Goal: Check status: Check status

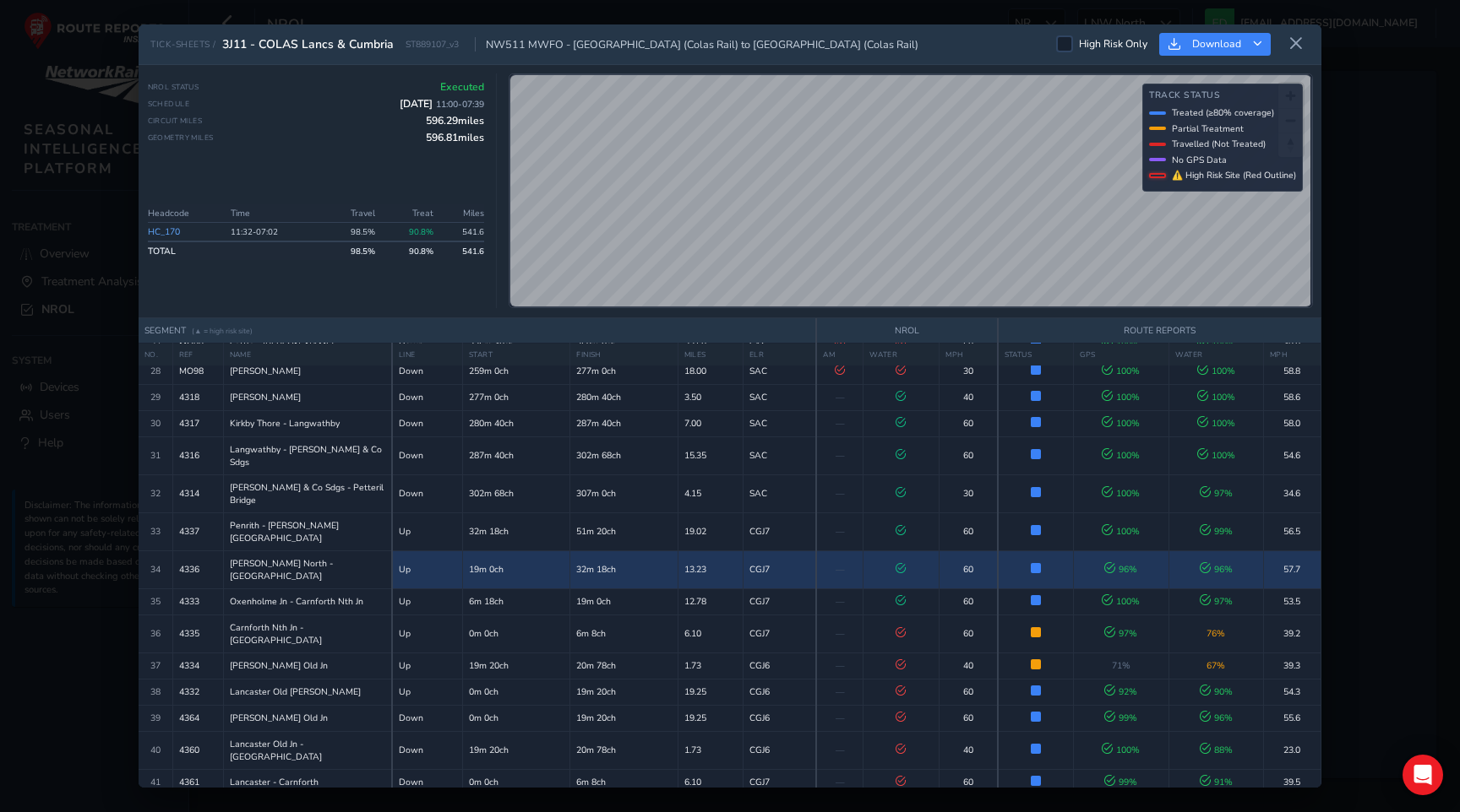
scroll to position [860, 0]
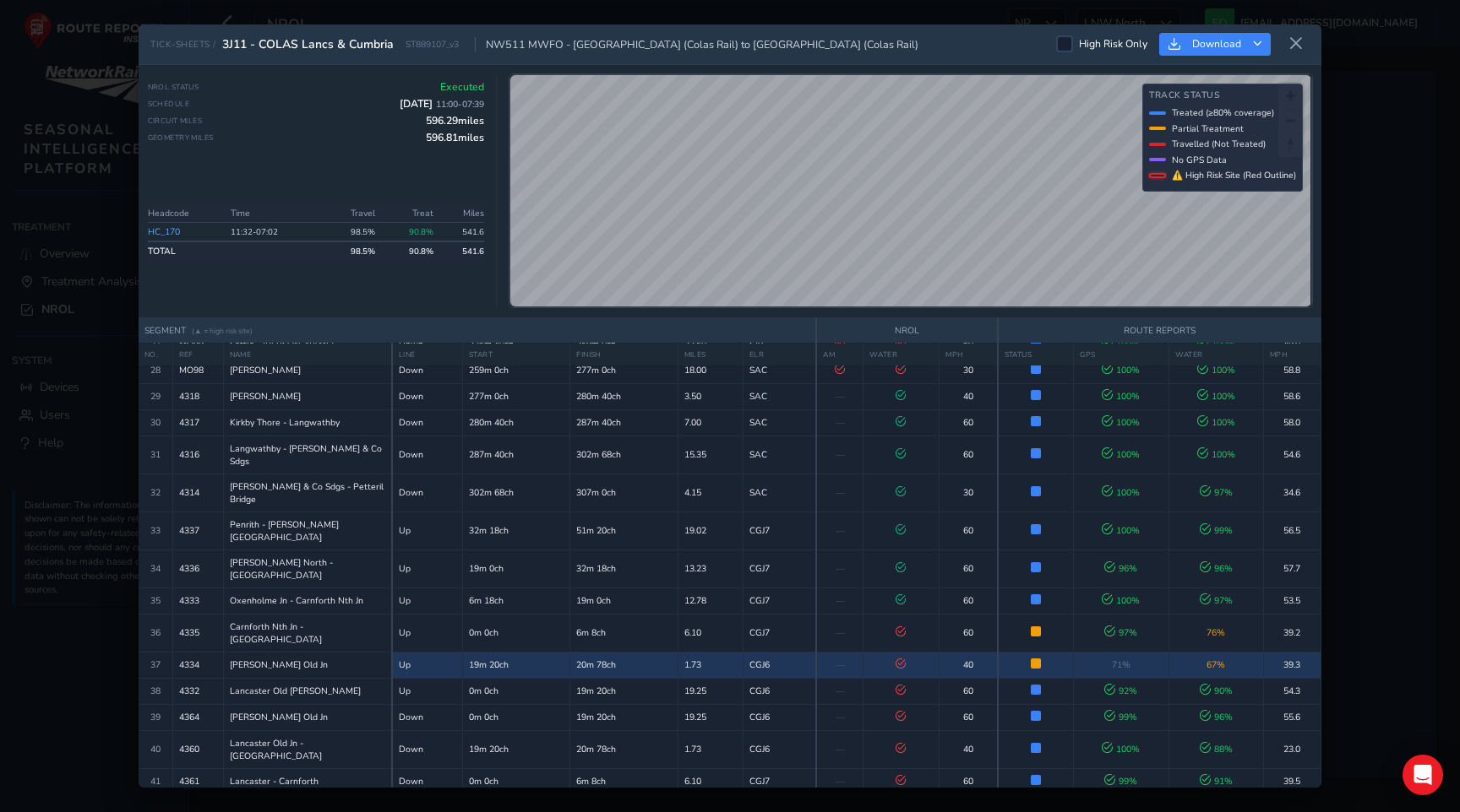
click at [585, 652] on td "20m 78ch" at bounding box center [624, 665] width 107 height 26
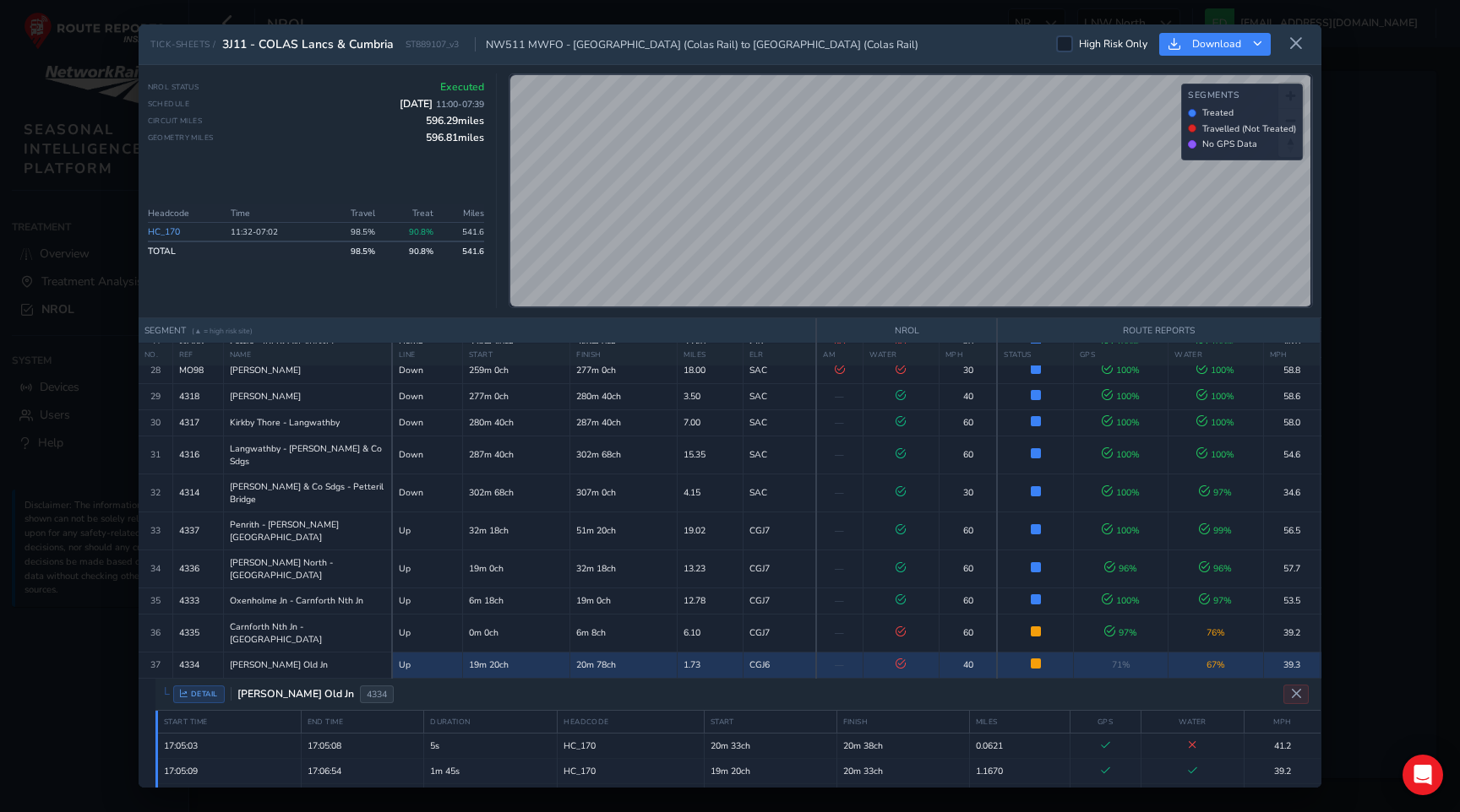
click at [585, 652] on td "20m 78ch" at bounding box center [624, 665] width 107 height 26
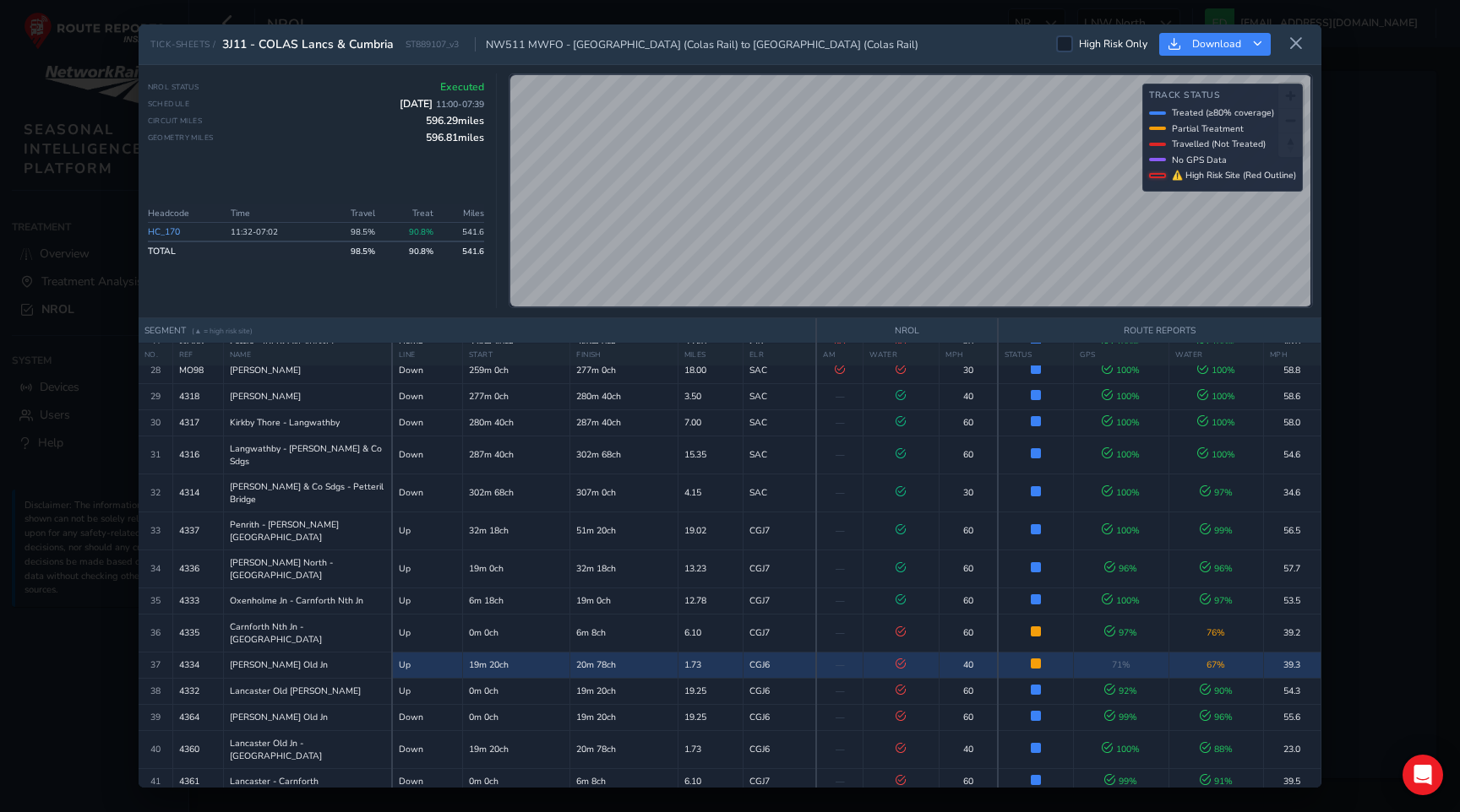
scroll to position [964, 0]
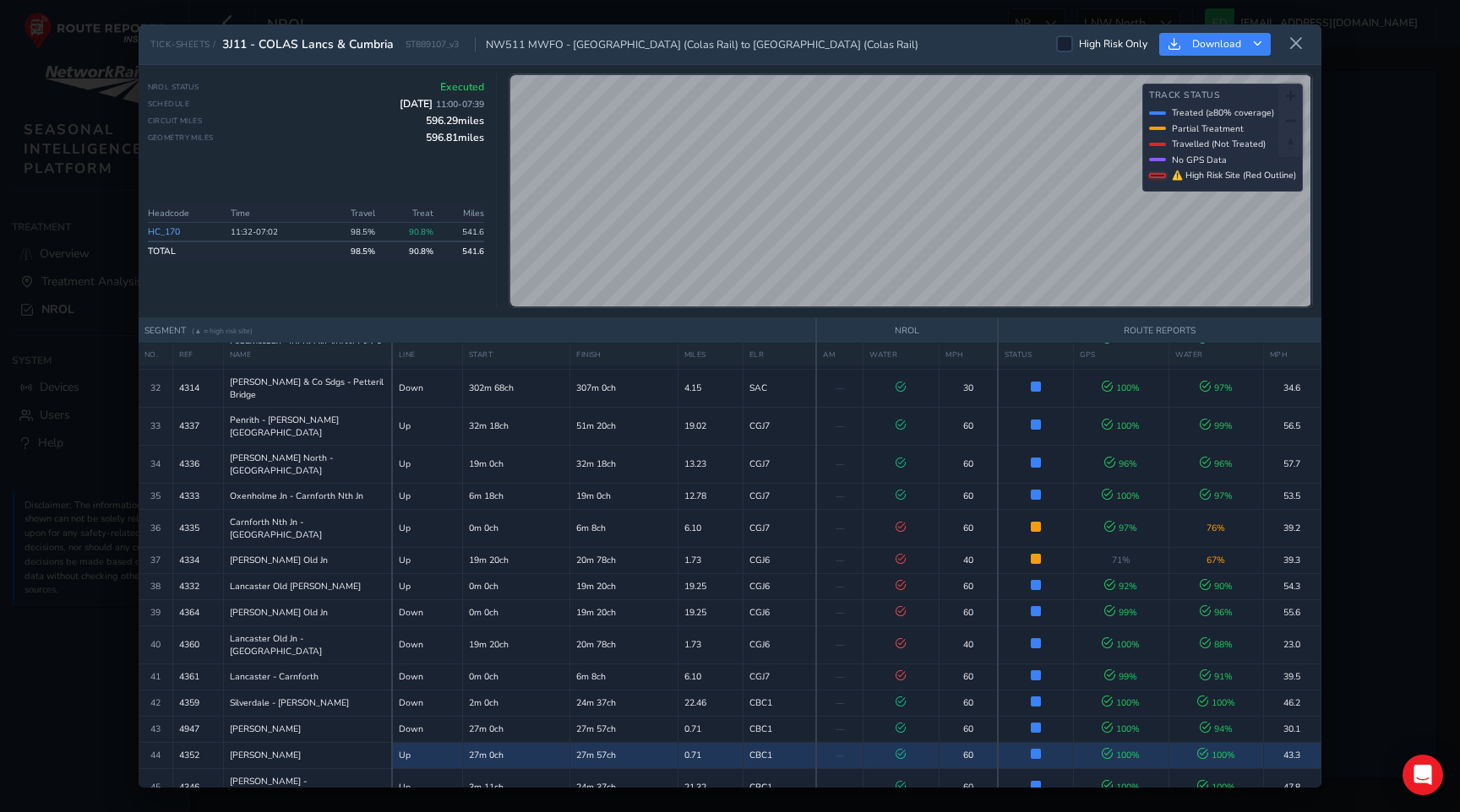
click at [591, 743] on td "27m 57ch" at bounding box center [624, 755] width 107 height 26
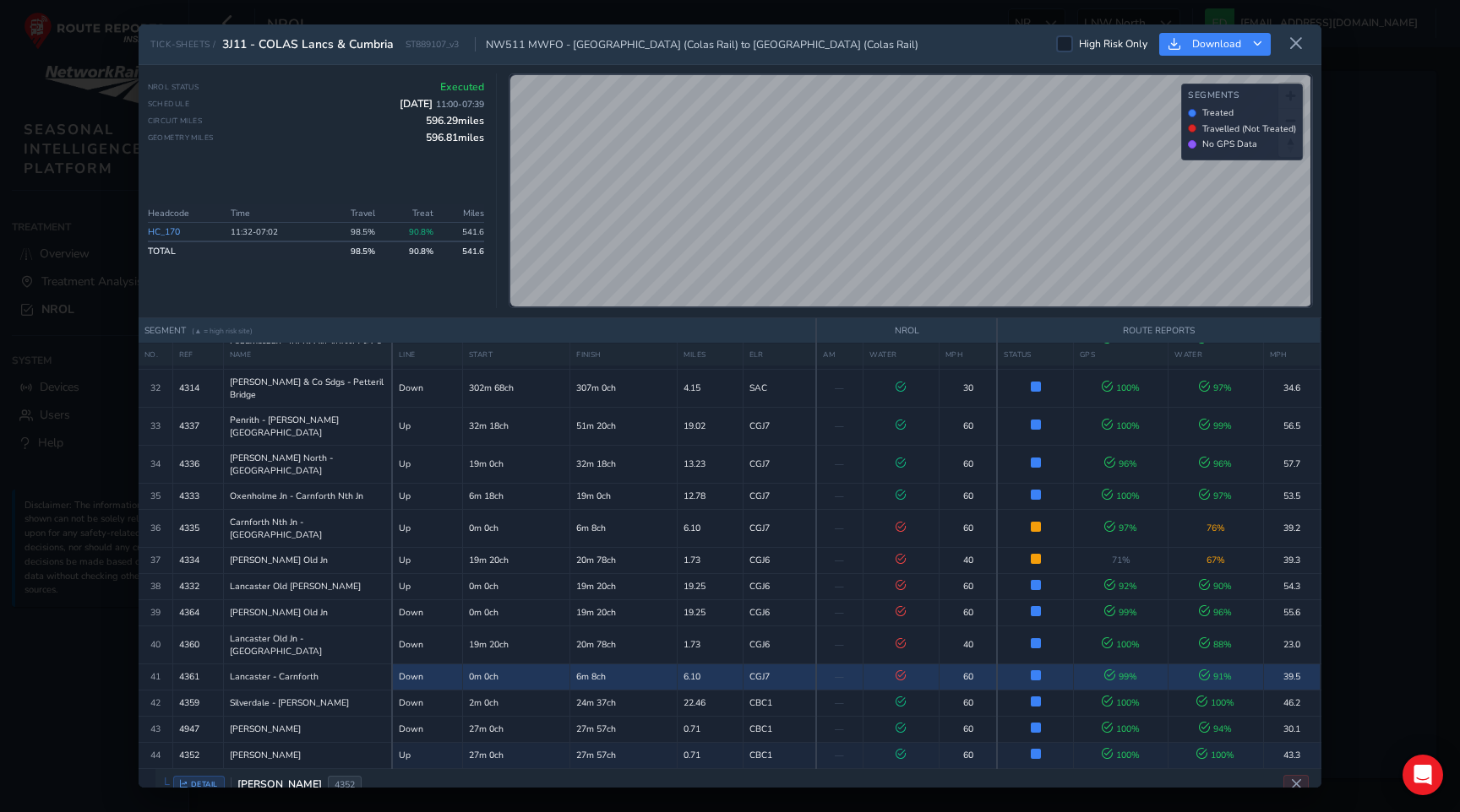
click at [588, 664] on td "6m 8ch" at bounding box center [624, 677] width 107 height 26
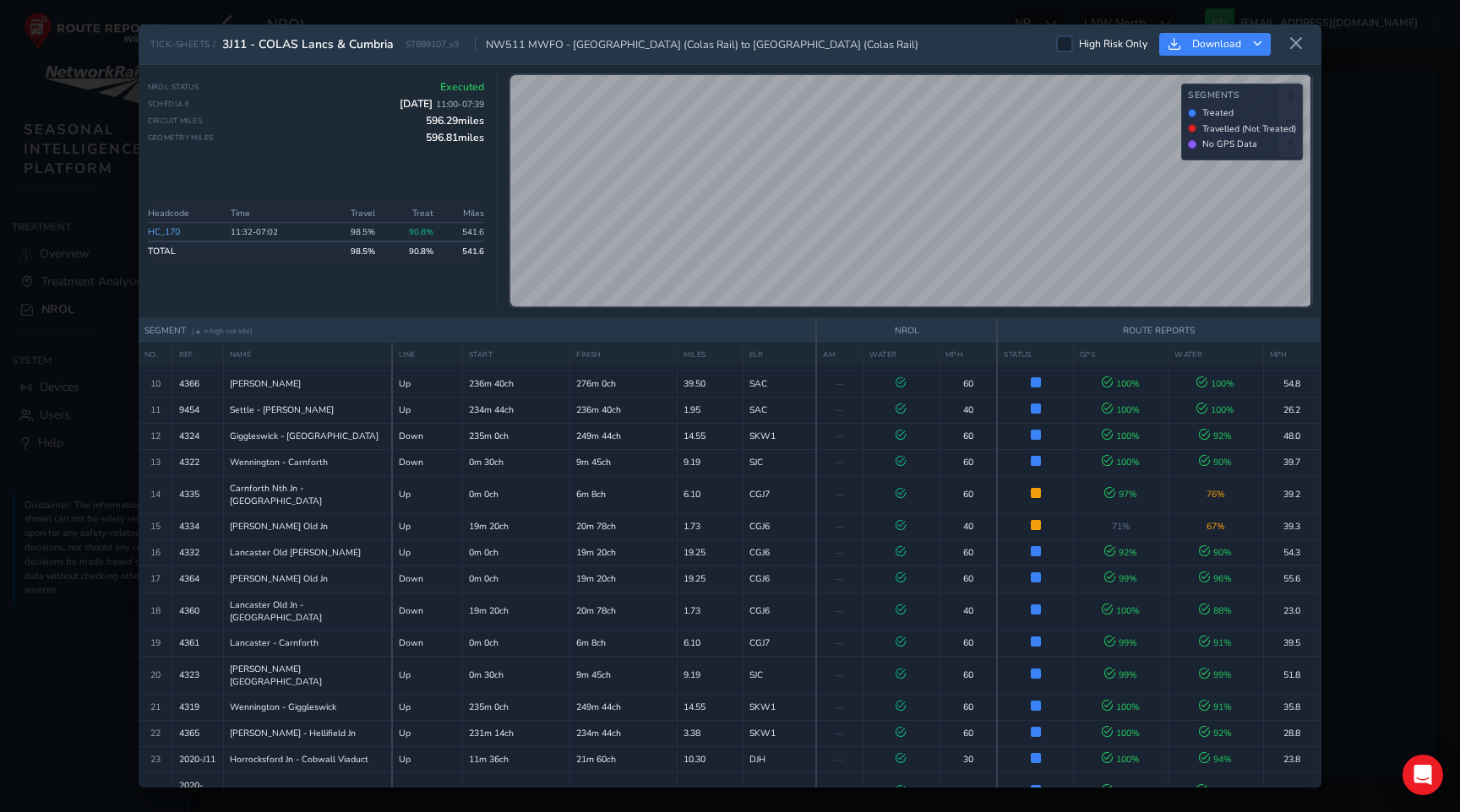
scroll to position [49, 0]
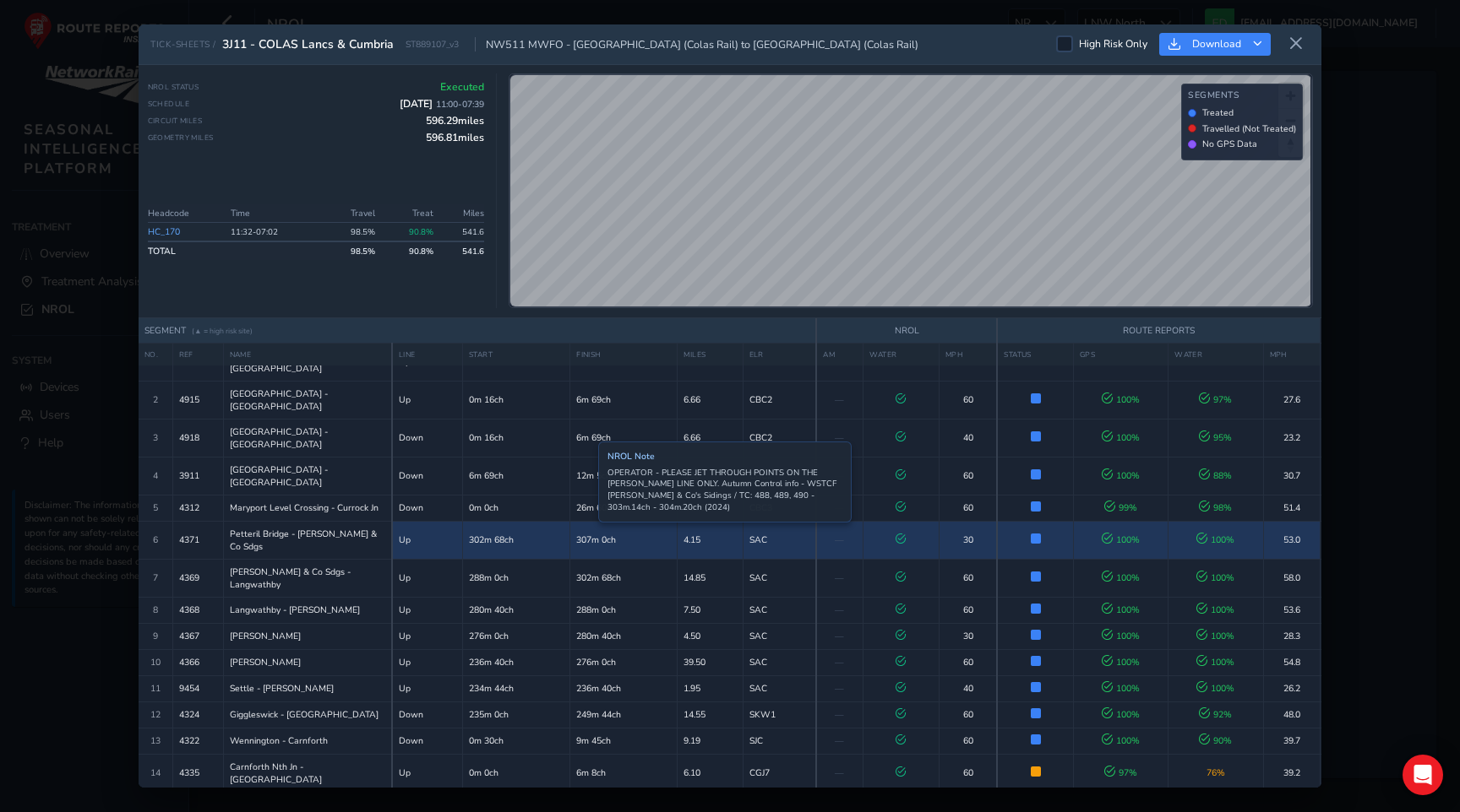
click at [585, 521] on td "307m 0ch" at bounding box center [624, 540] width 107 height 38
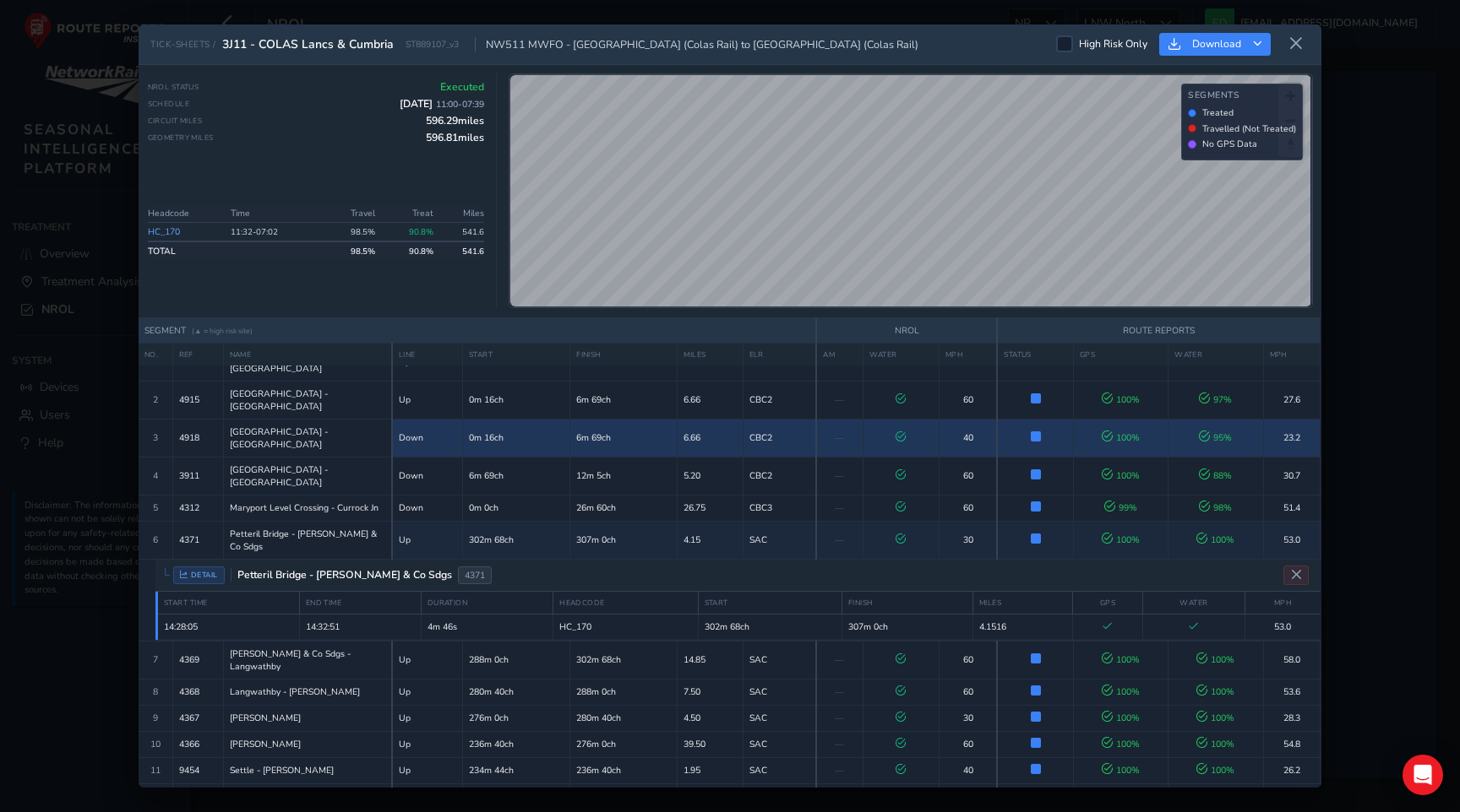
click at [585, 419] on td "6m 69ch" at bounding box center [624, 438] width 107 height 38
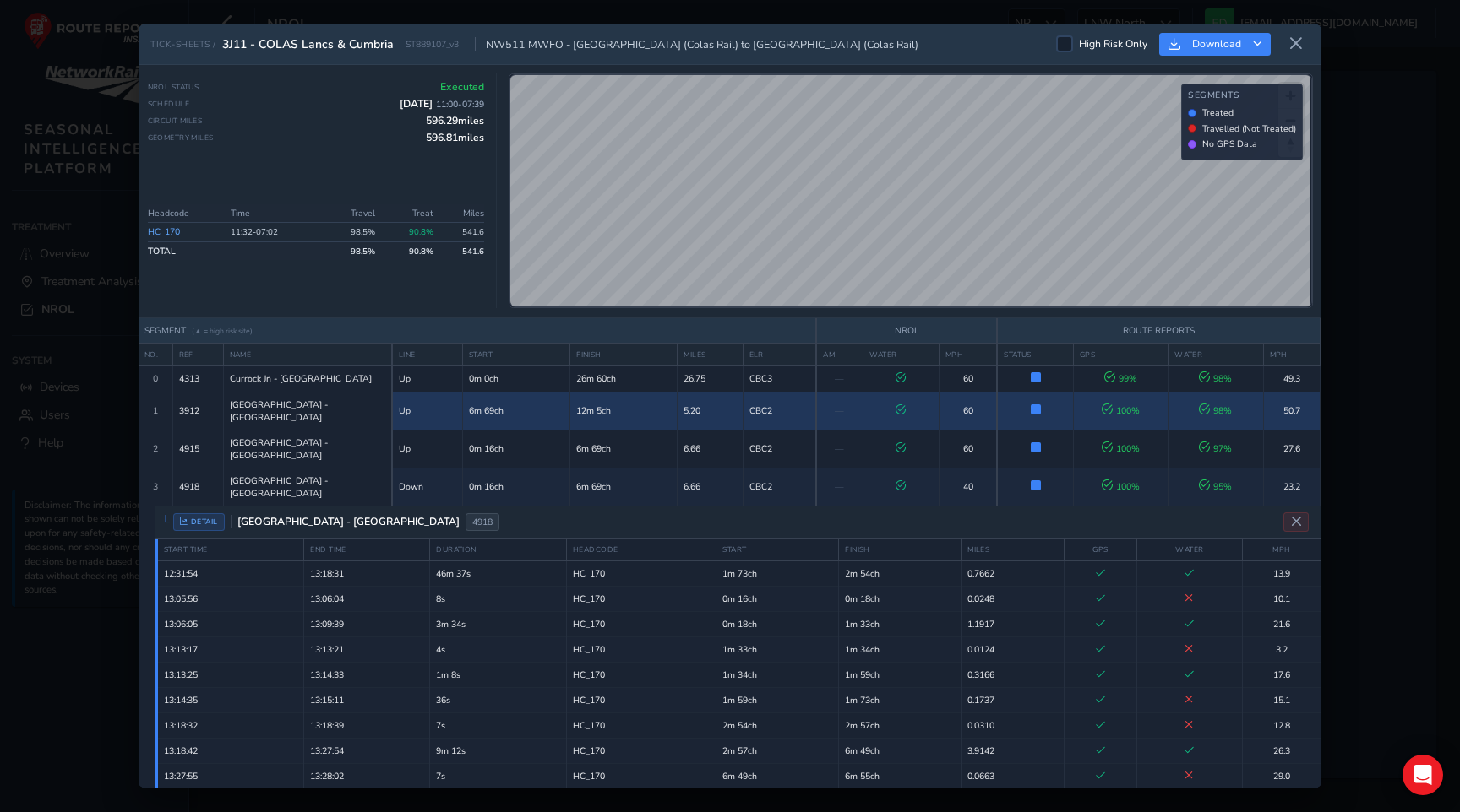
click at [586, 394] on td "12m 5ch" at bounding box center [624, 411] width 107 height 38
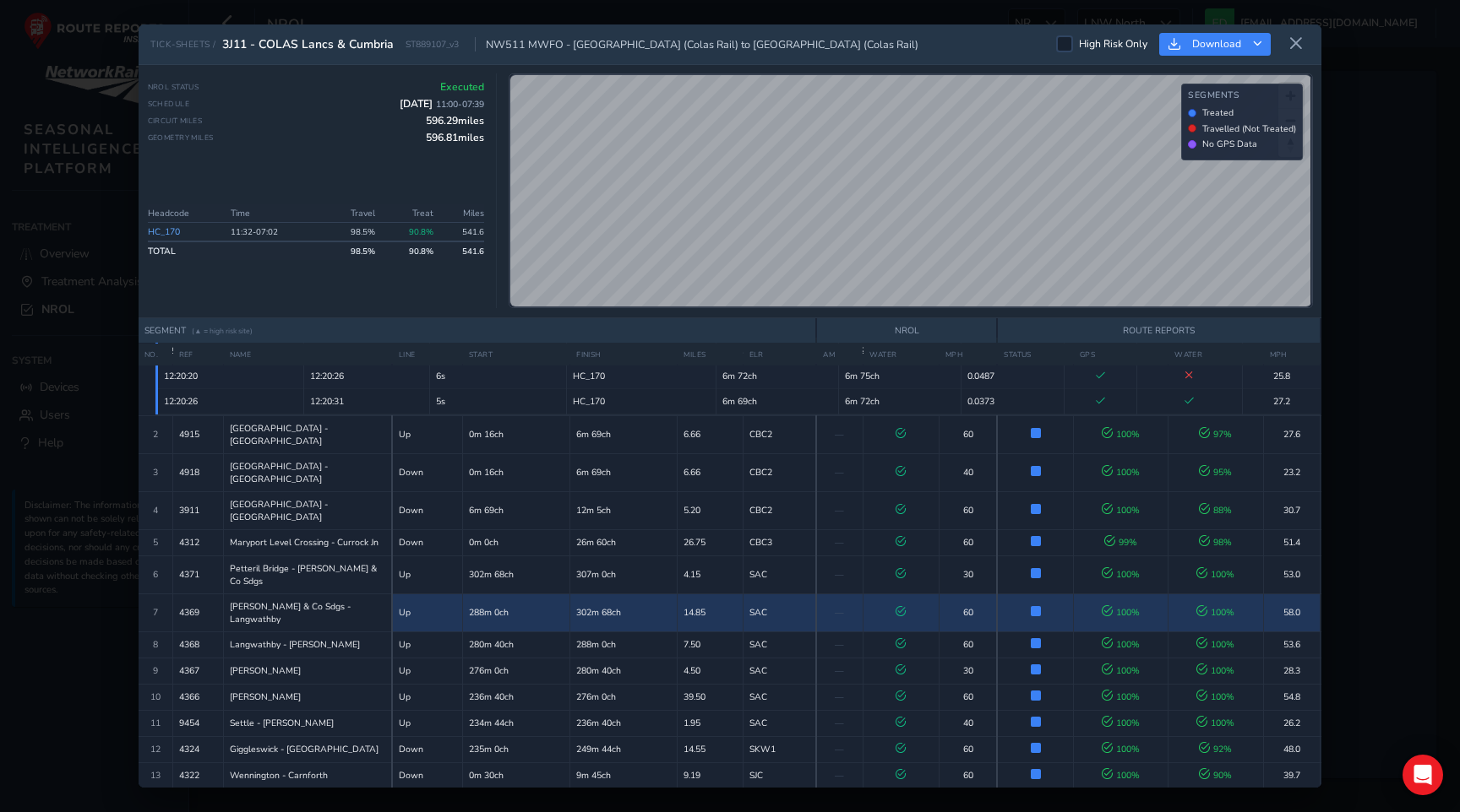
click at [591, 594] on td "302m 68ch" at bounding box center [624, 612] width 107 height 38
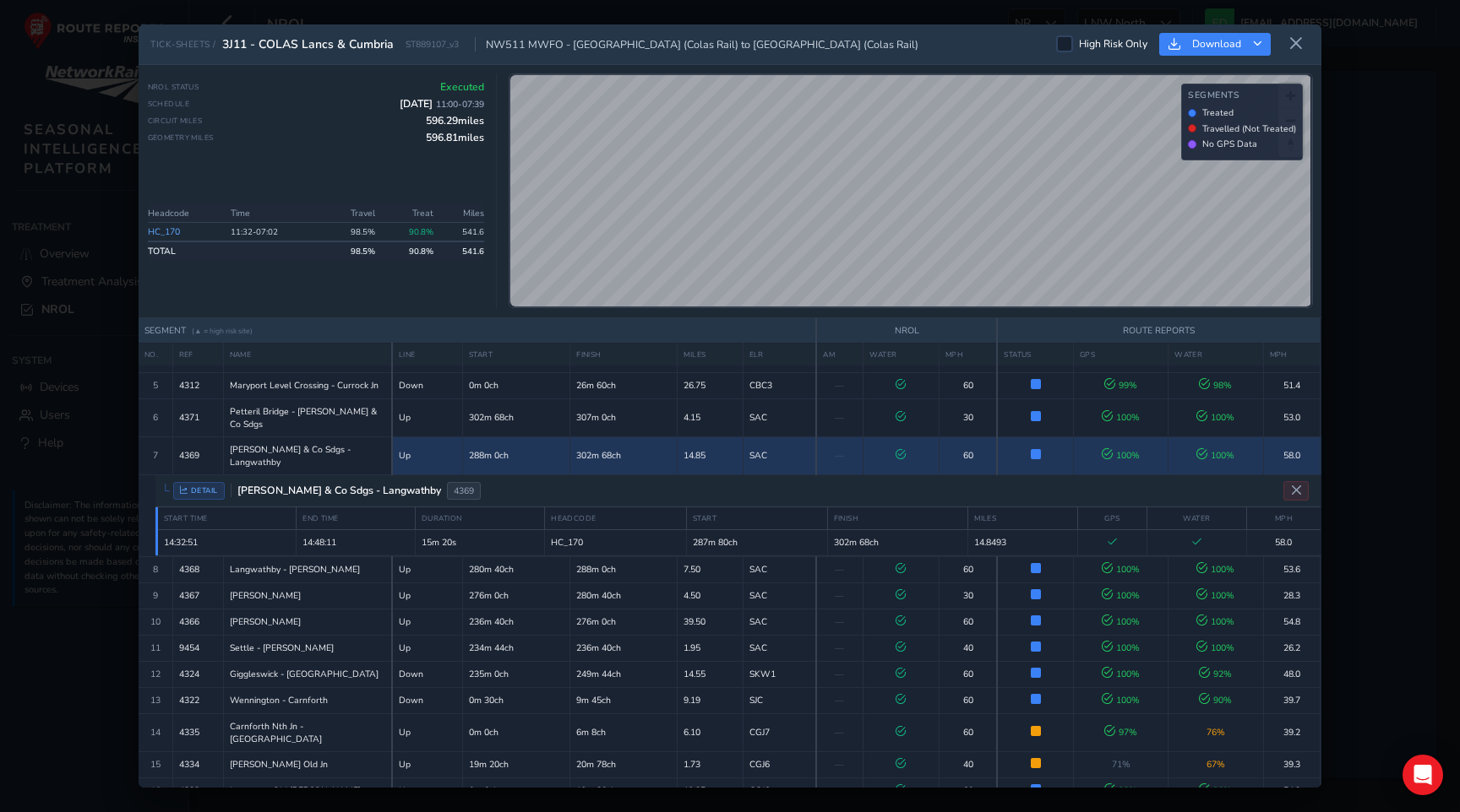
scroll to position [181, 0]
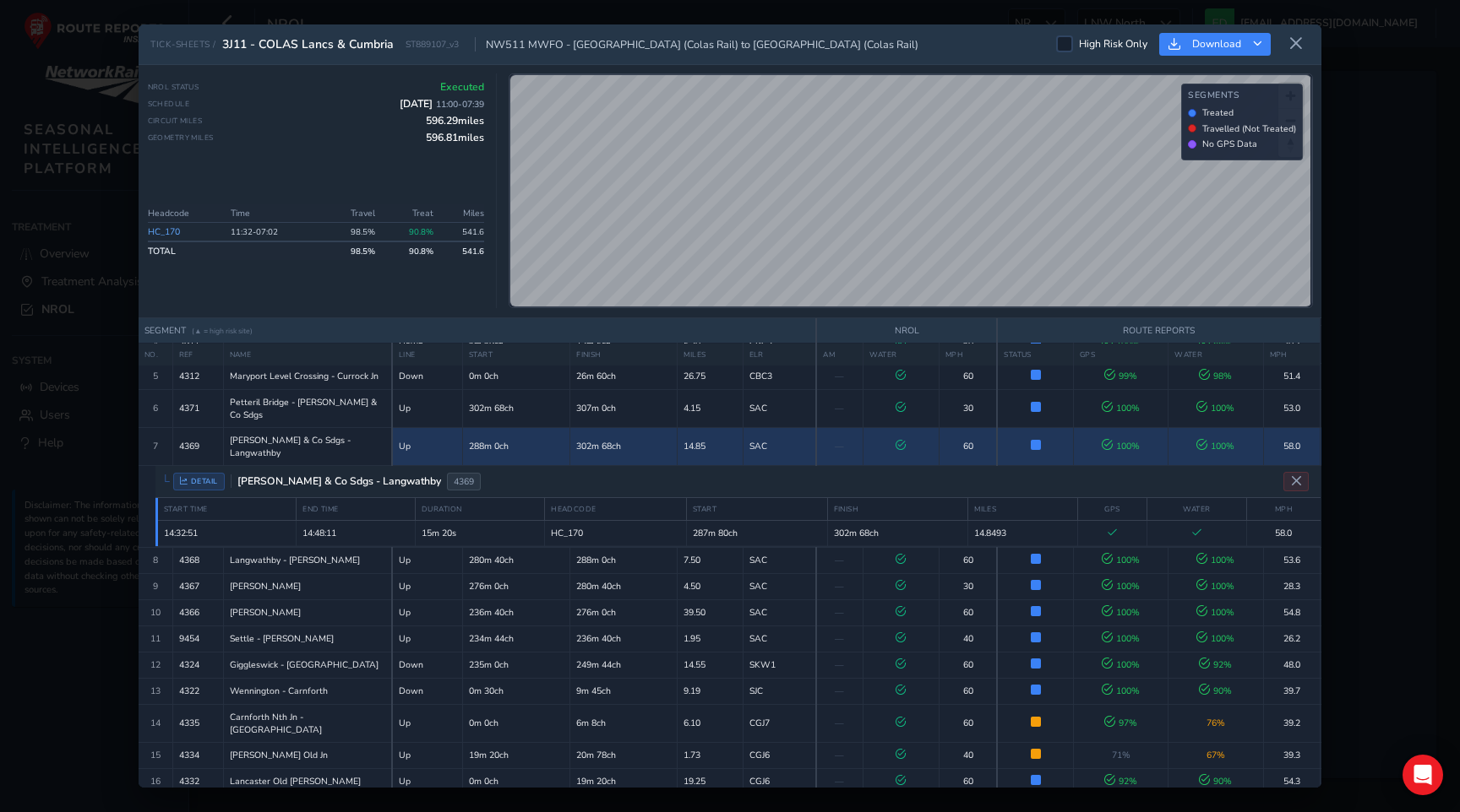
click at [591, 600] on td "276m 0ch" at bounding box center [624, 612] width 107 height 26
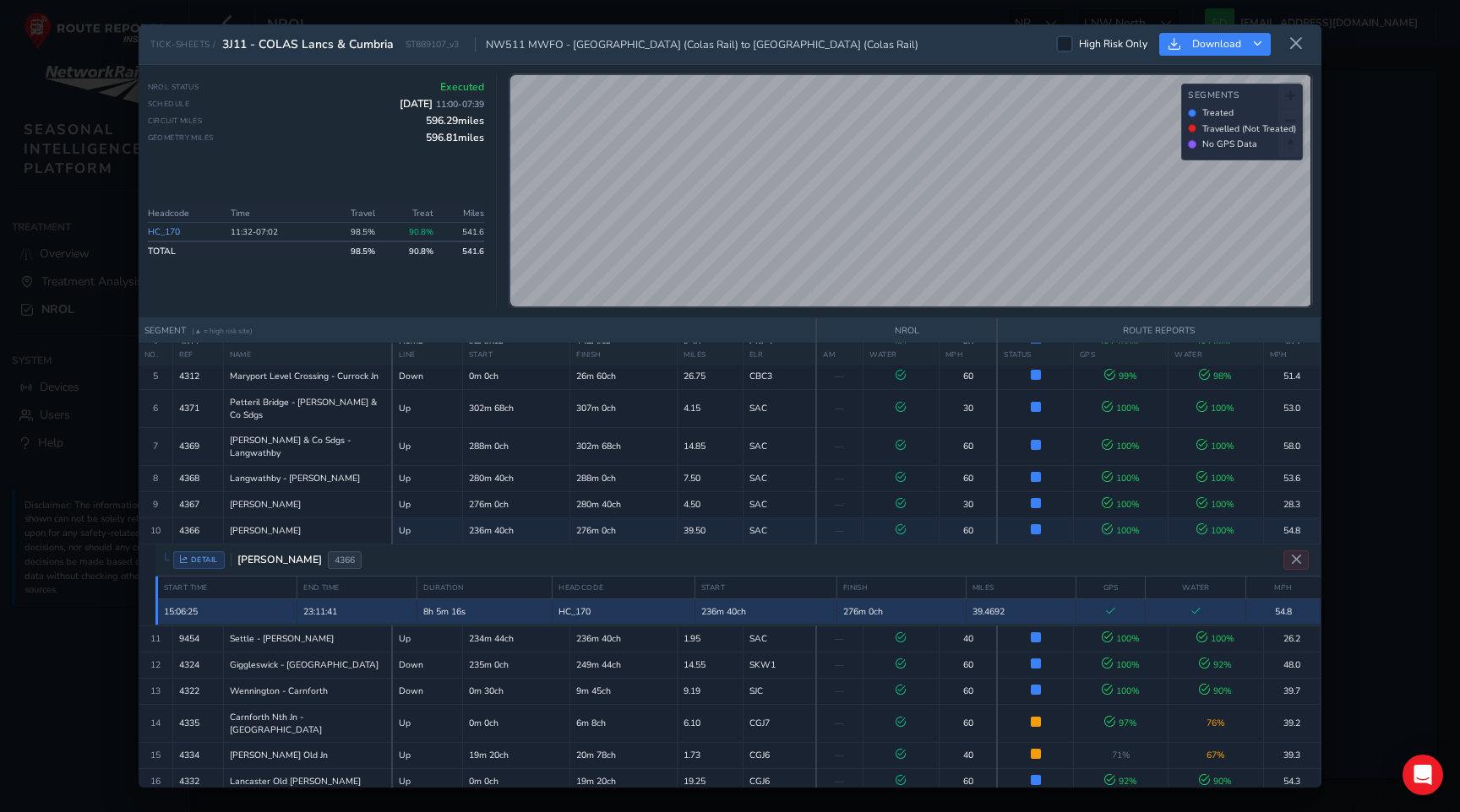
click at [574, 606] on span "HC_170" at bounding box center [574, 611] width 32 height 13
click at [588, 606] on span "HC_170" at bounding box center [574, 611] width 32 height 13
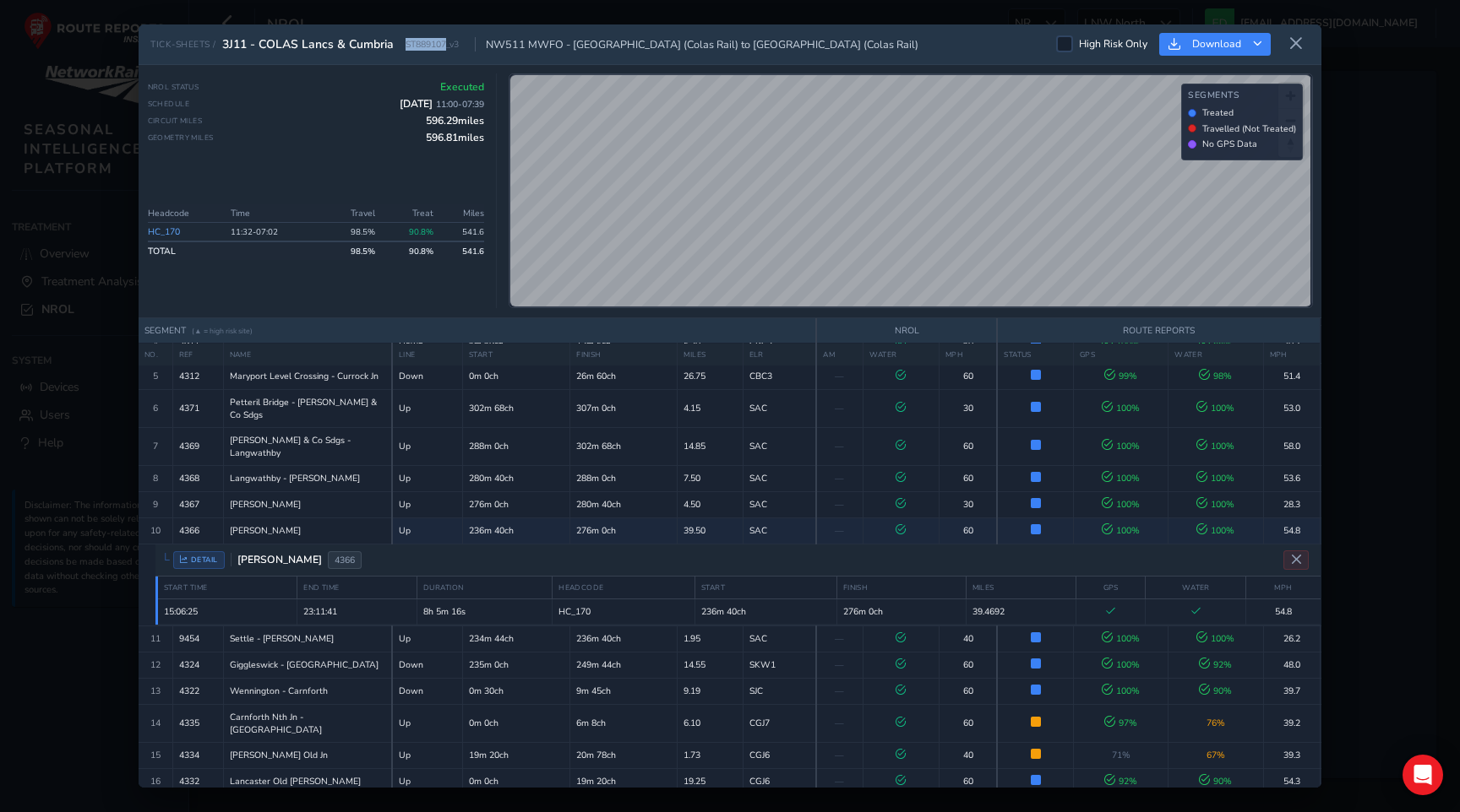
drag, startPoint x: 404, startPoint y: 46, endPoint x: 448, endPoint y: 46, distance: 44.0
click at [448, 46] on span "ST889107_v3" at bounding box center [432, 44] width 54 height 13
copy span "ST889107"
